Goal: Use online tool/utility

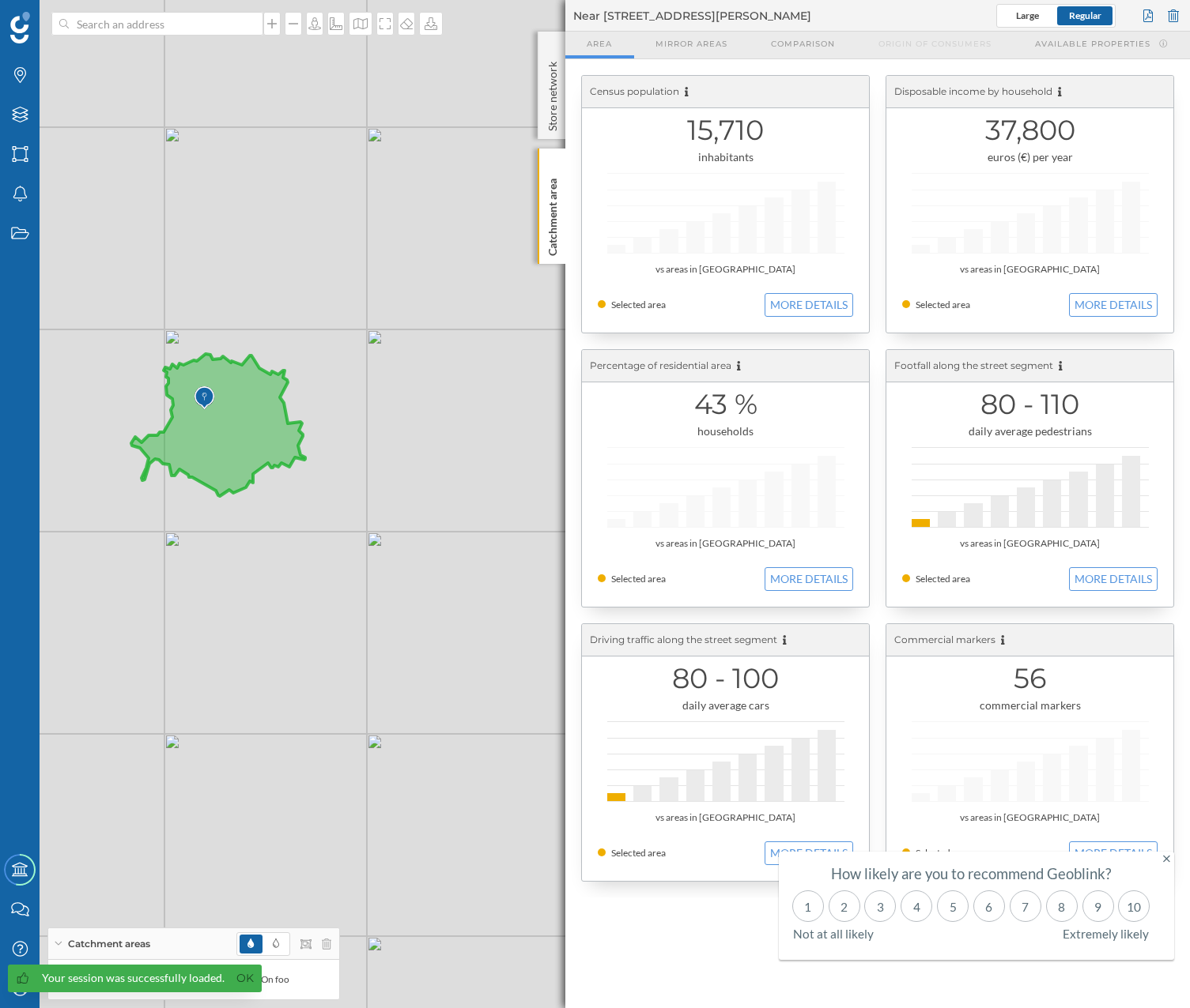
click at [227, 983] on div "Your session was successfully loaded. Ok" at bounding box center [134, 978] width 253 height 28
click at [239, 979] on link "Ok" at bounding box center [245, 978] width 25 height 18
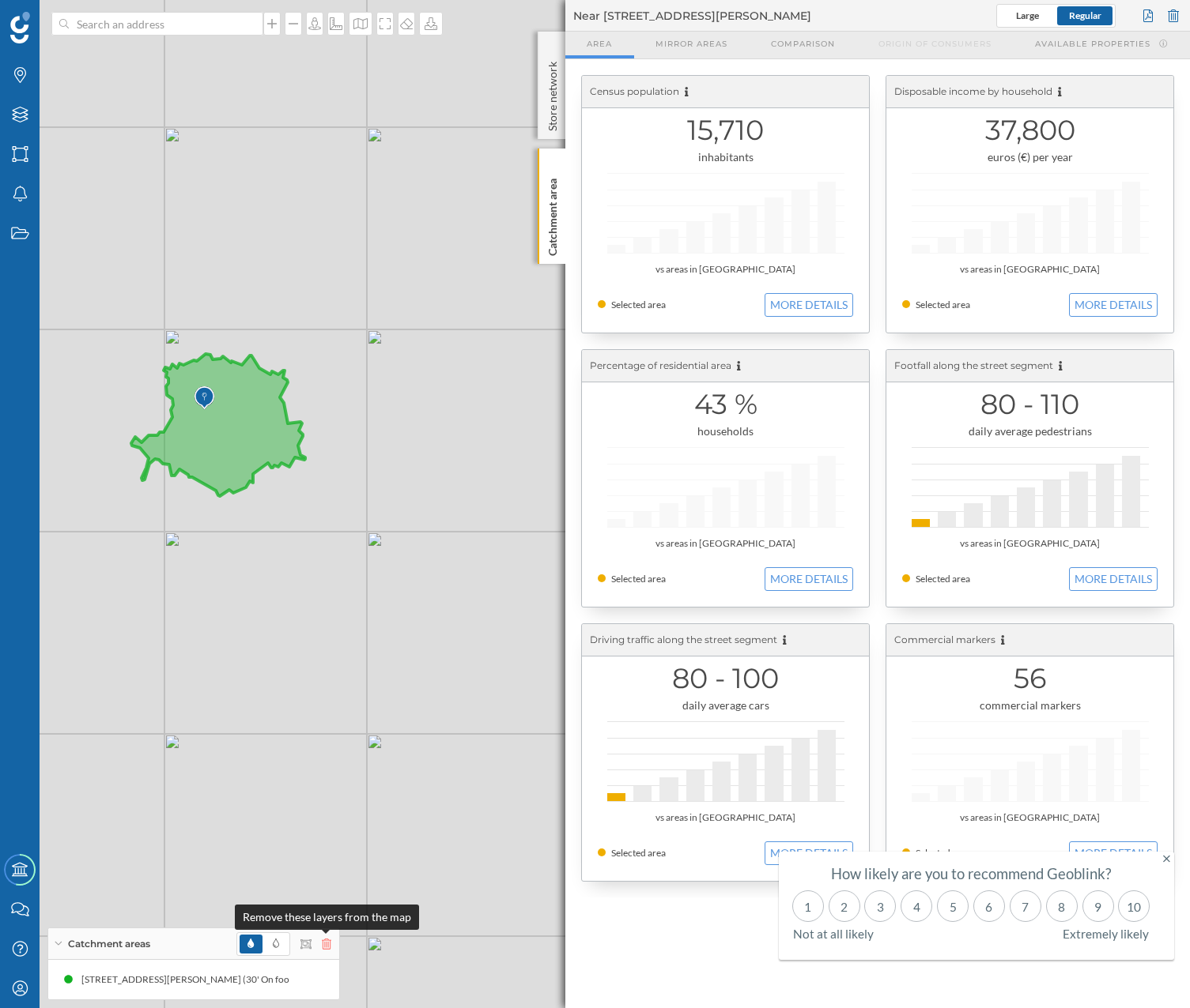
click at [324, 945] on icon at bounding box center [327, 944] width 10 height 11
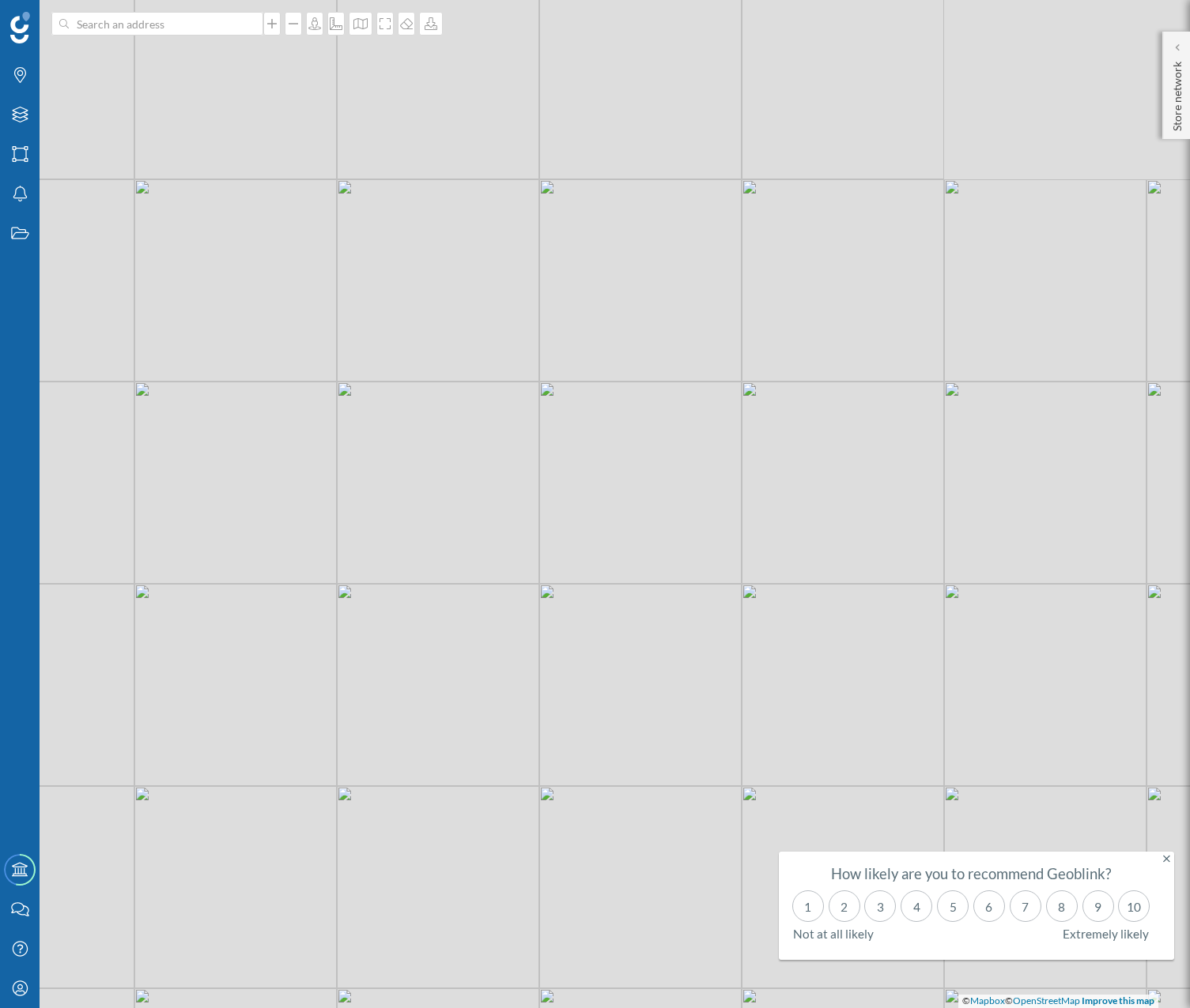
drag, startPoint x: 347, startPoint y: 409, endPoint x: 588, endPoint y: 587, distance: 299.6
click at [523, 674] on div "© Mapbox © OpenStreetMap Improve this map" at bounding box center [595, 504] width 1190 height 1008
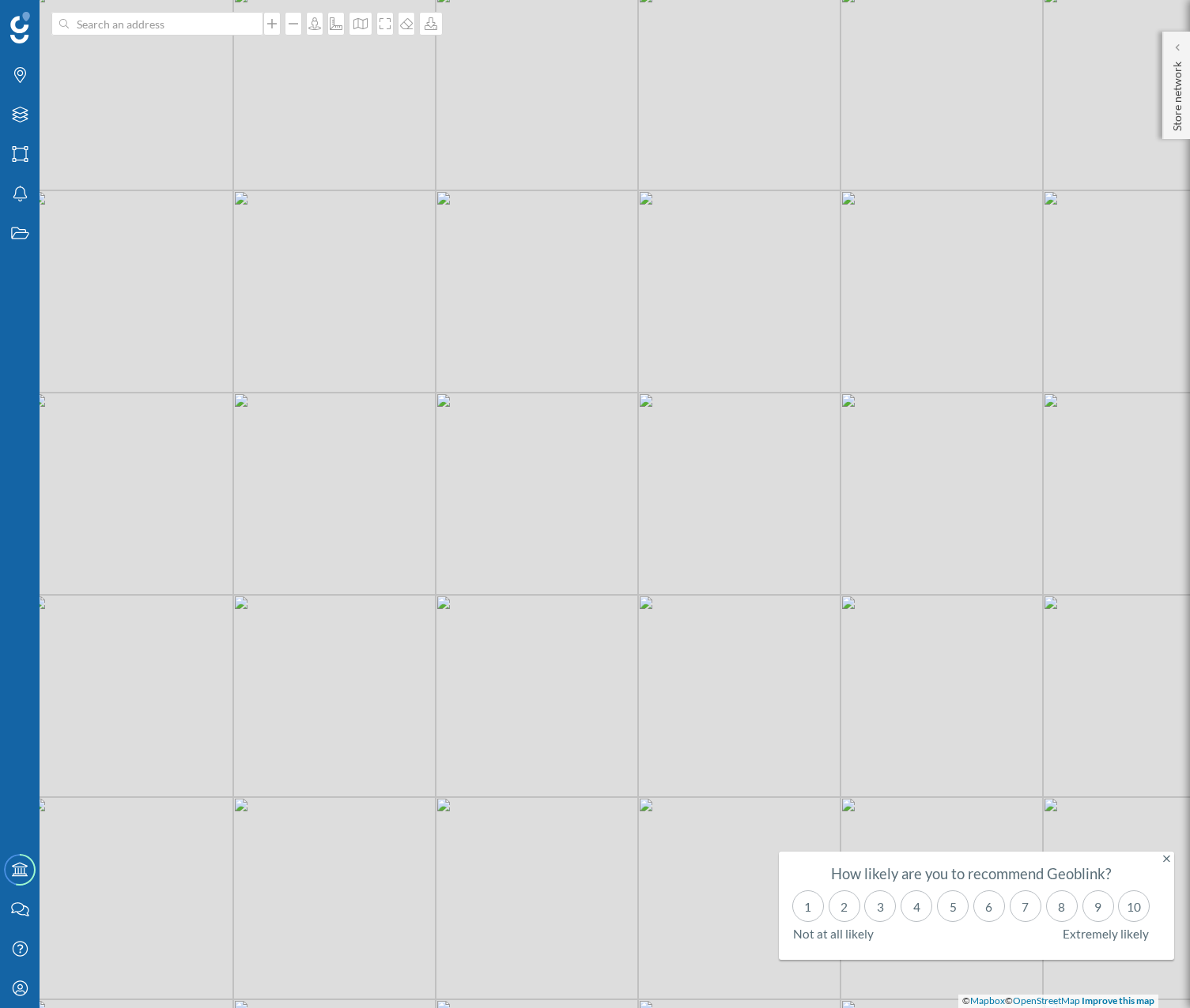
drag, startPoint x: 400, startPoint y: 477, endPoint x: 602, endPoint y: 480, distance: 202.0
click at [602, 479] on div "© Mapbox © OpenStreetMap Improve this map" at bounding box center [595, 504] width 1190 height 1008
drag, startPoint x: 482, startPoint y: 494, endPoint x: 875, endPoint y: 585, distance: 403.4
click at [875, 585] on div "© Mapbox © OpenStreetMap Improve this map" at bounding box center [595, 504] width 1190 height 1008
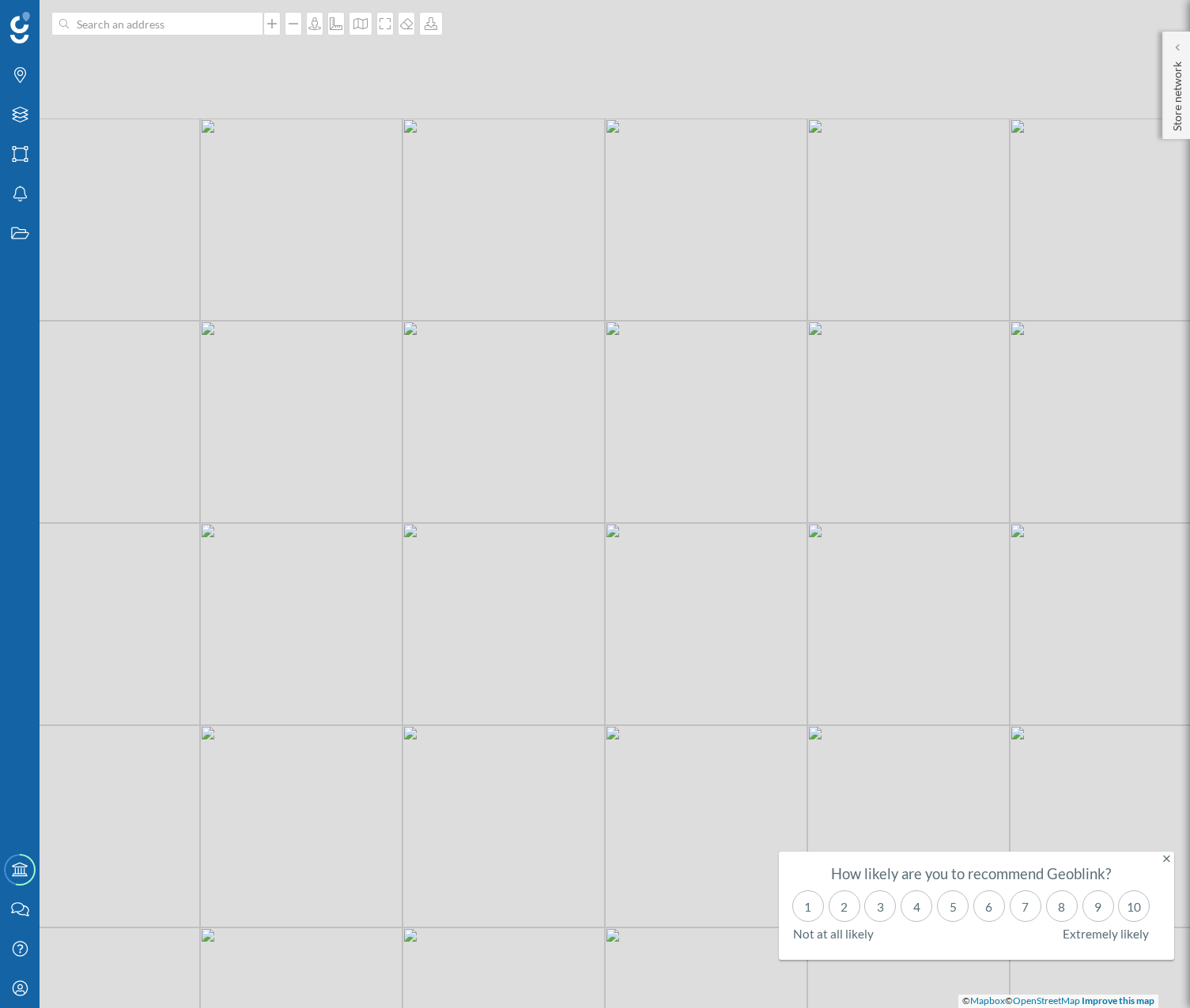
drag, startPoint x: 715, startPoint y: 174, endPoint x: 675, endPoint y: 316, distance: 147.5
click at [675, 316] on div "© Mapbox © OpenStreetMap Improve this map" at bounding box center [595, 504] width 1190 height 1008
drag, startPoint x: 543, startPoint y: 271, endPoint x: 898, endPoint y: 384, distance: 372.6
click at [898, 384] on div "© Mapbox © OpenStreetMap Improve this map" at bounding box center [595, 504] width 1190 height 1008
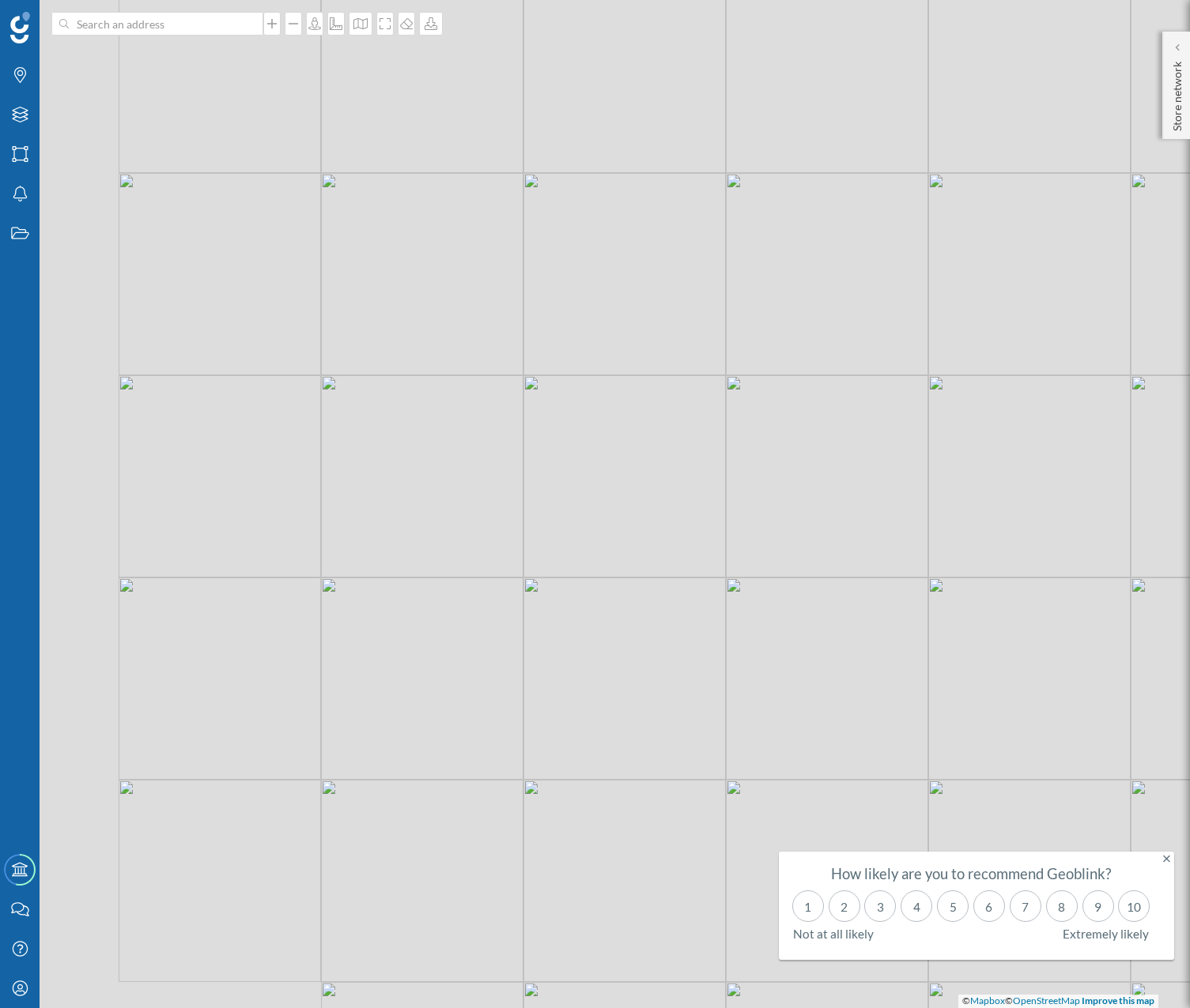
drag, startPoint x: 418, startPoint y: 330, endPoint x: 619, endPoint y: 286, distance: 205.8
click at [619, 286] on div "© Mapbox © OpenStreetMap Improve this map" at bounding box center [595, 504] width 1190 height 1008
drag, startPoint x: 447, startPoint y: 374, endPoint x: 666, endPoint y: 375, distance: 219.0
click at [666, 375] on div "© Mapbox © OpenStreetMap Improve this map" at bounding box center [595, 504] width 1190 height 1008
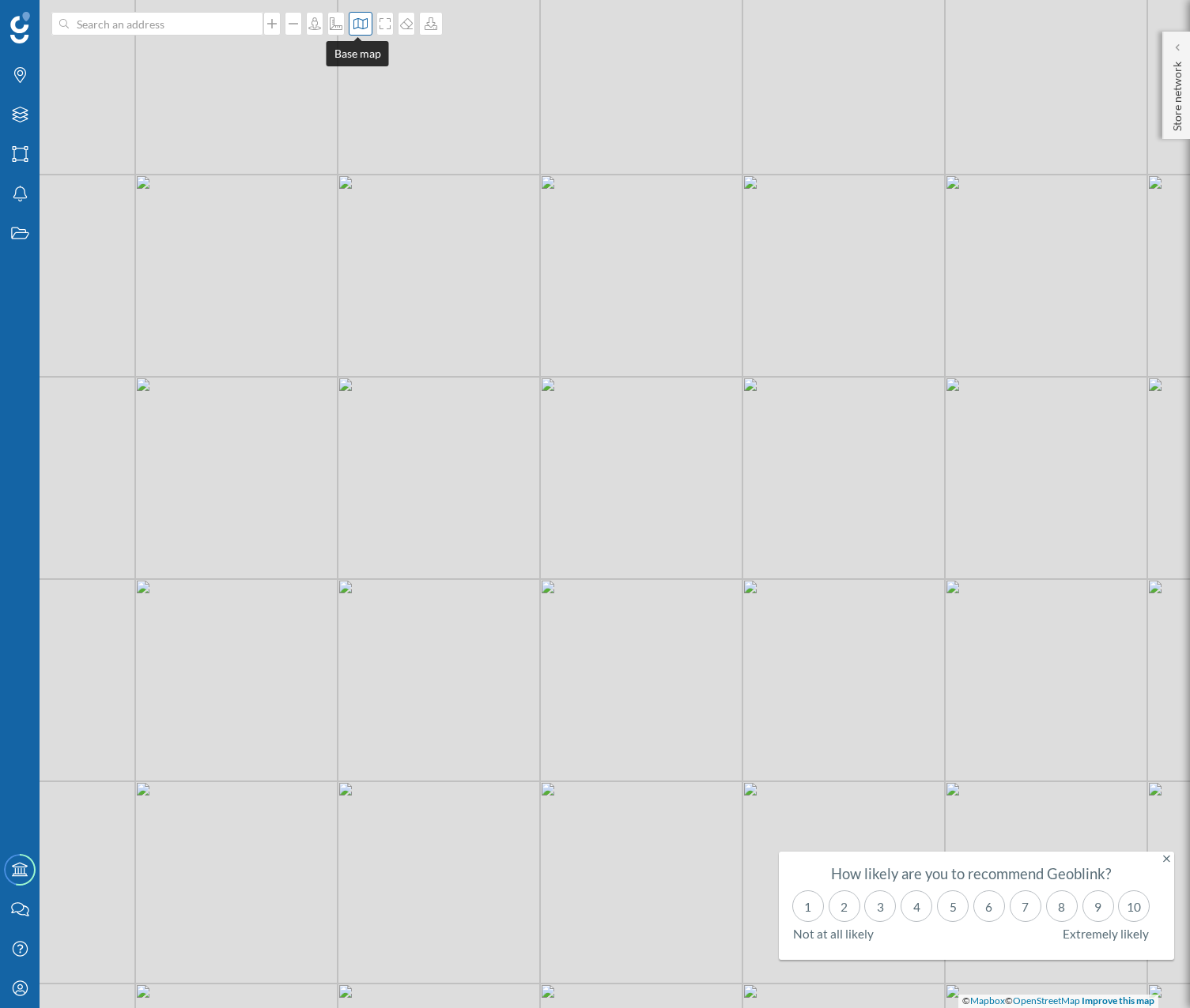
click at [355, 32] on div at bounding box center [360, 23] width 24 height 24
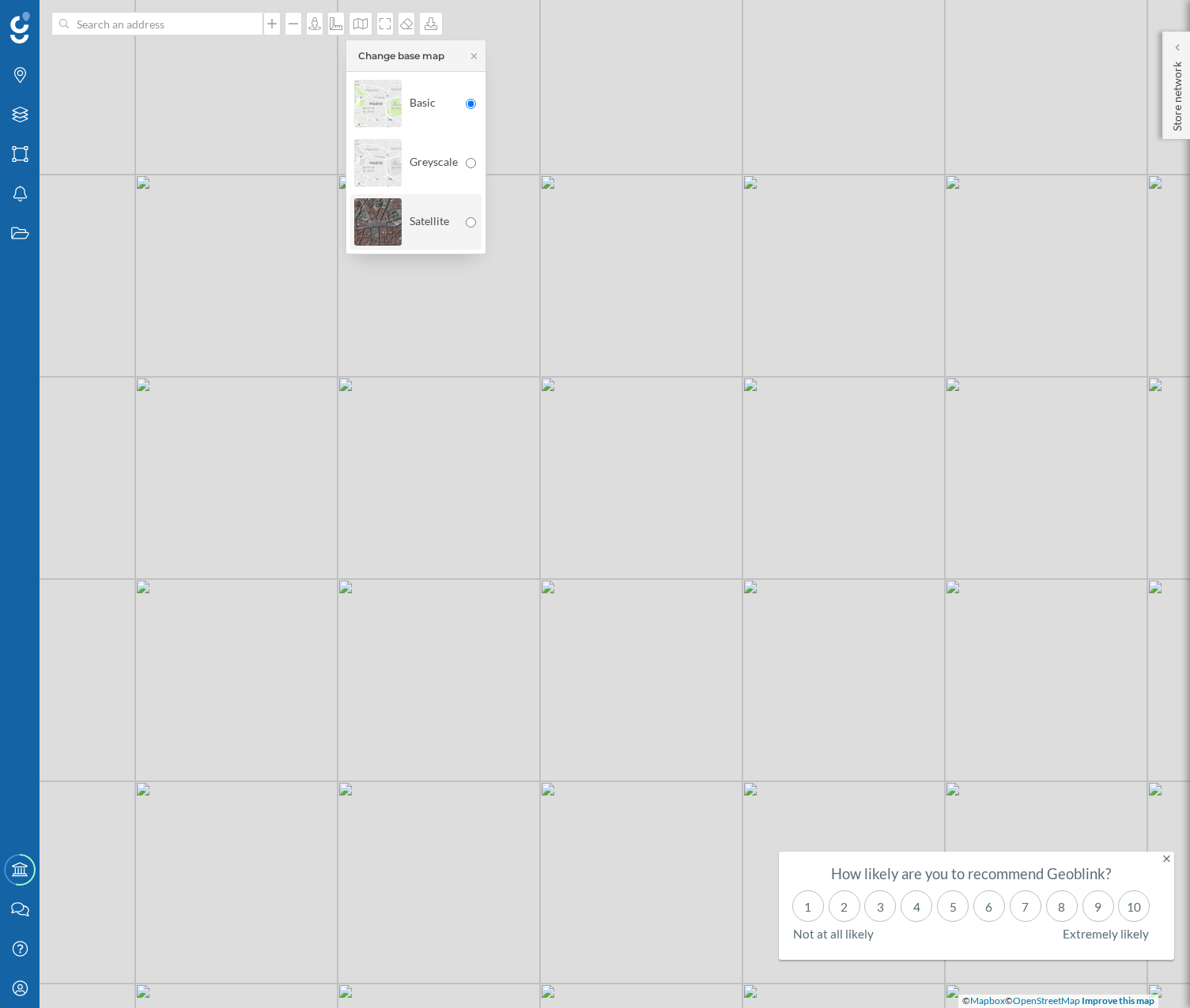
click at [435, 213] on div "Satellite" at bounding box center [406, 222] width 103 height 55
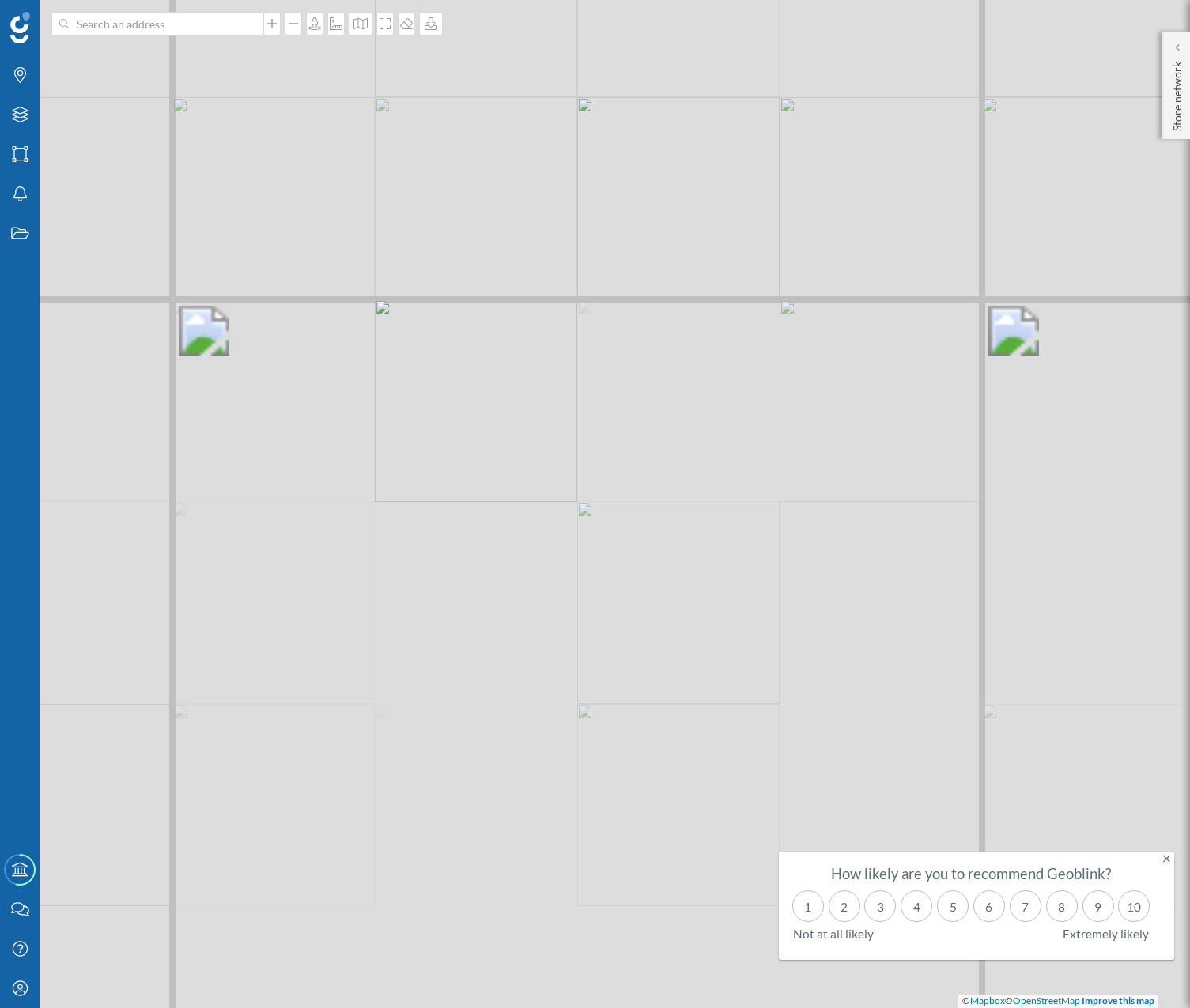
drag, startPoint x: 743, startPoint y: 458, endPoint x: 530, endPoint y: 335, distance: 246.0
click at [530, 335] on div "© Mapbox © OpenStreetMap Improve this map" at bounding box center [595, 504] width 1190 height 1008
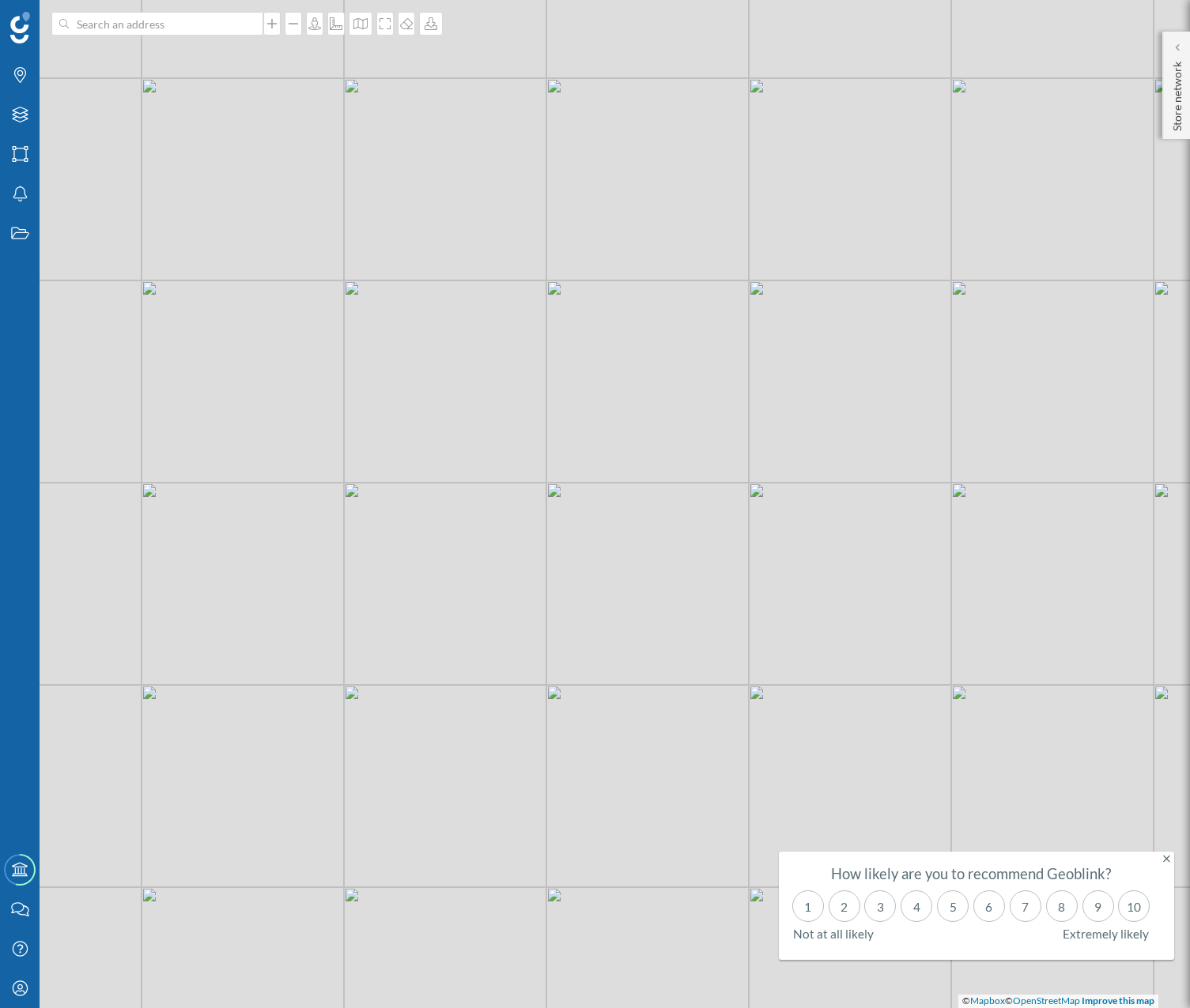
click at [591, 327] on div "© Mapbox © OpenStreetMap Improve this map" at bounding box center [595, 504] width 1190 height 1008
click at [590, 331] on div "© Mapbox © OpenStreetMap Improve this map" at bounding box center [595, 504] width 1190 height 1008
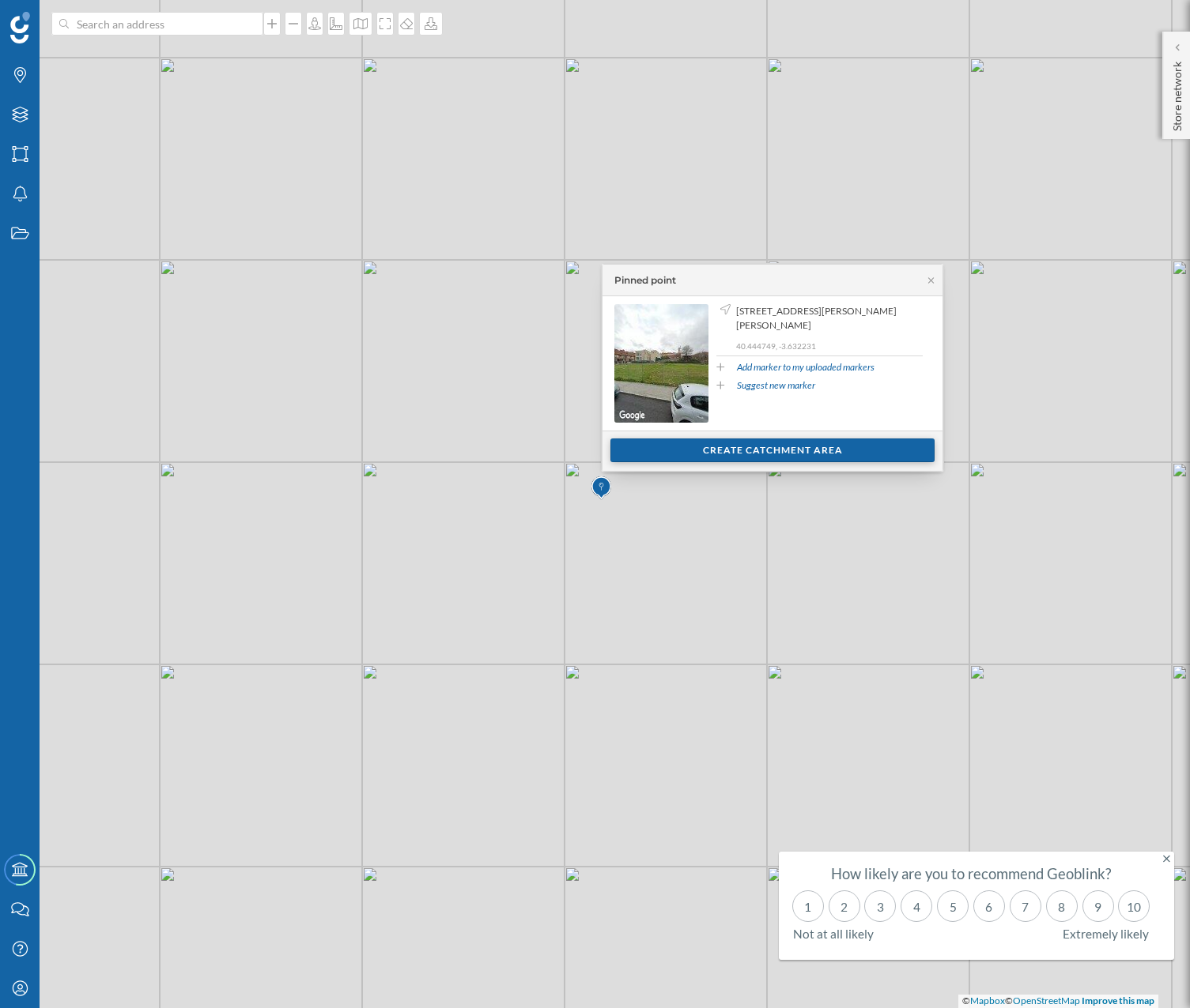
click at [706, 446] on div "Create catchment area" at bounding box center [771, 450] width 324 height 24
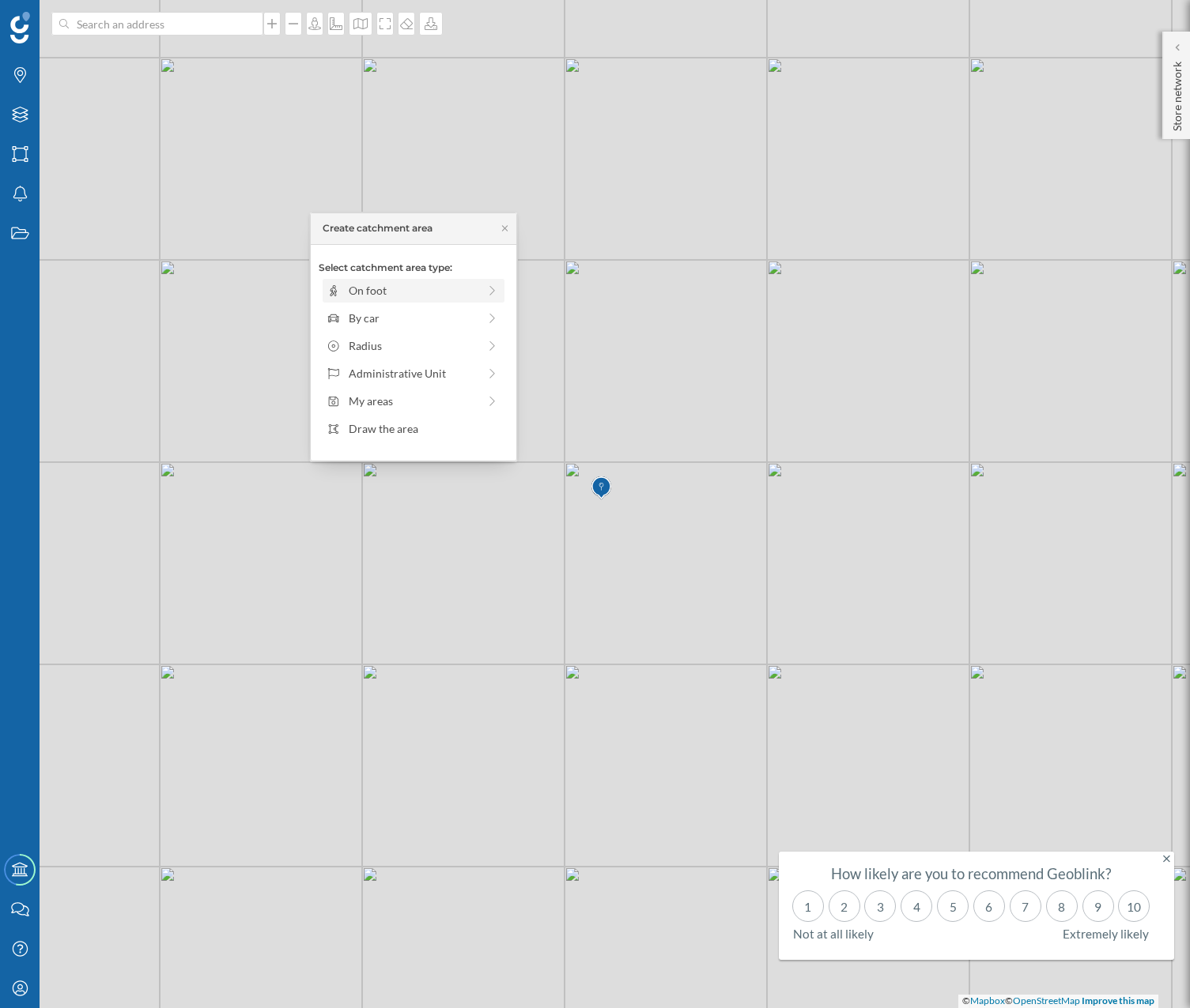
click at [418, 298] on div "On foot" at bounding box center [413, 290] width 129 height 16
